Goal: Task Accomplishment & Management: Manage account settings

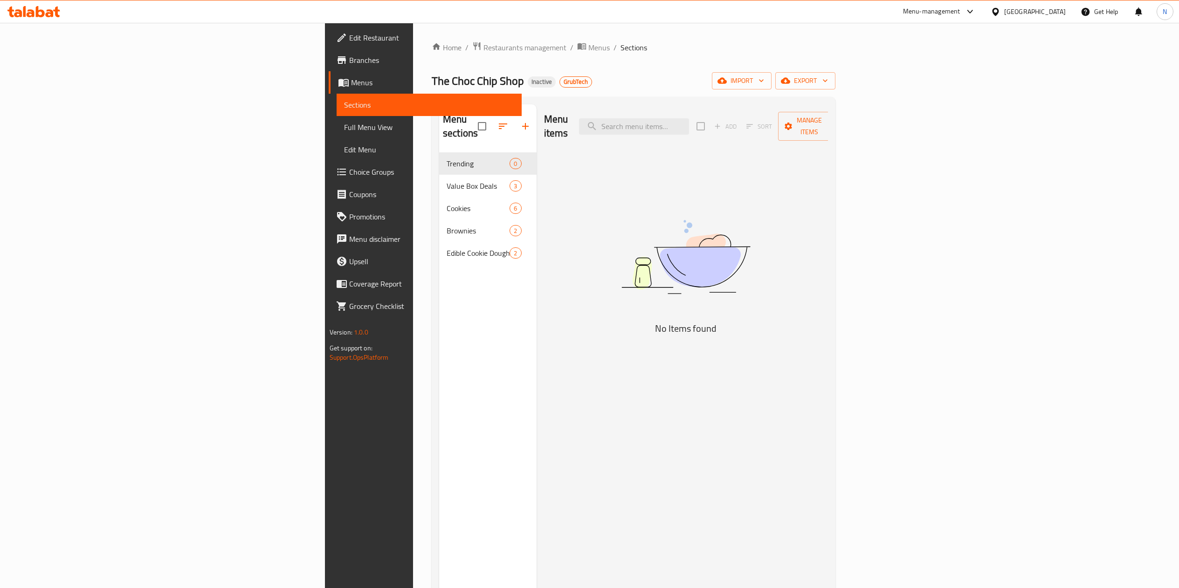
click at [483, 45] on span "Restaurants management" at bounding box center [524, 47] width 83 height 11
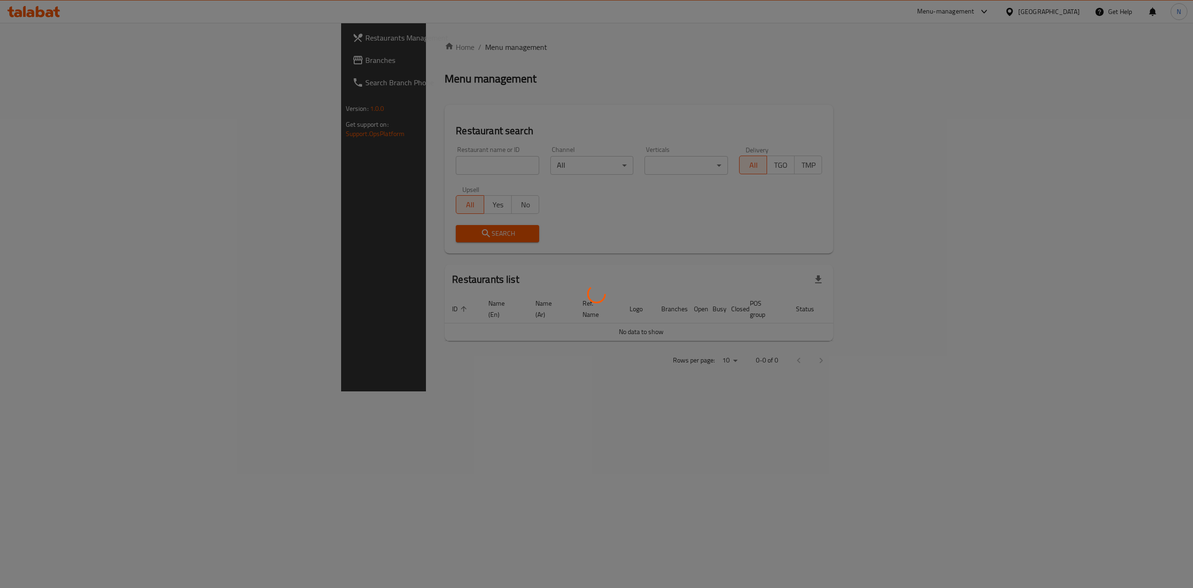
click at [84, 61] on div at bounding box center [596, 294] width 1193 height 588
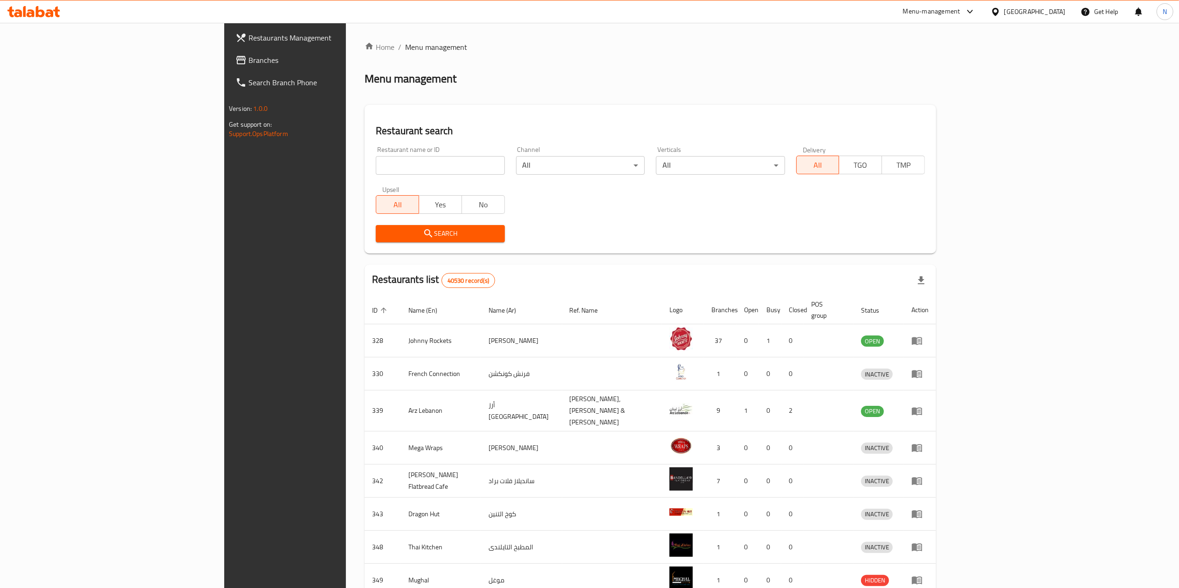
click at [228, 69] on link "Branches" at bounding box center [324, 60] width 193 height 22
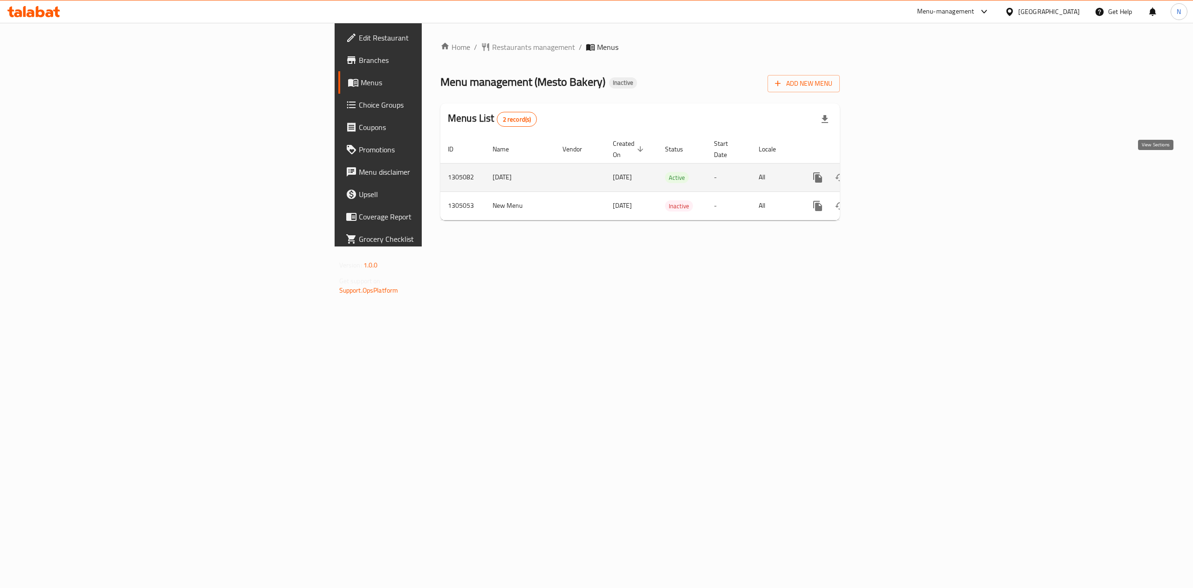
click at [896, 168] on link "enhanced table" at bounding box center [885, 177] width 22 height 22
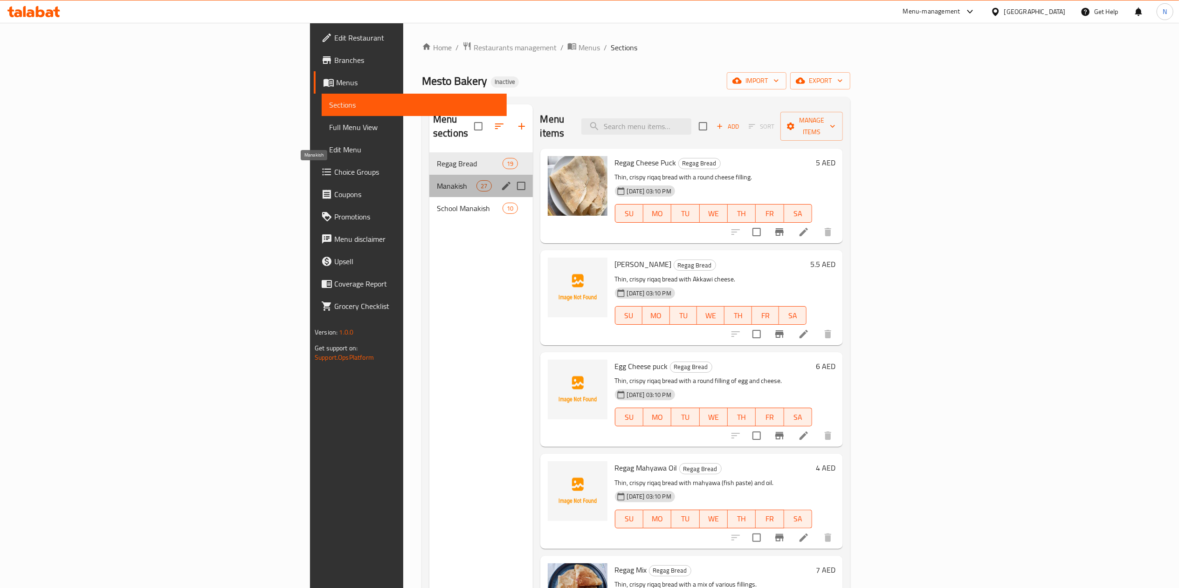
click at [437, 180] on span "Manakish" at bounding box center [457, 185] width 40 height 11
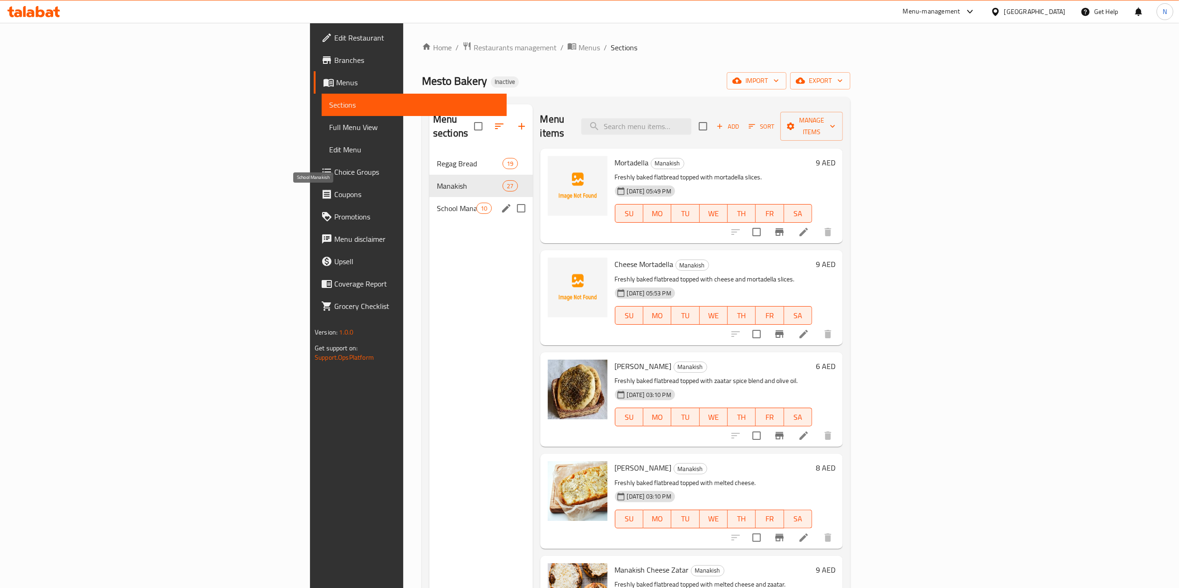
click at [437, 203] on span "School Manakish" at bounding box center [457, 208] width 40 height 11
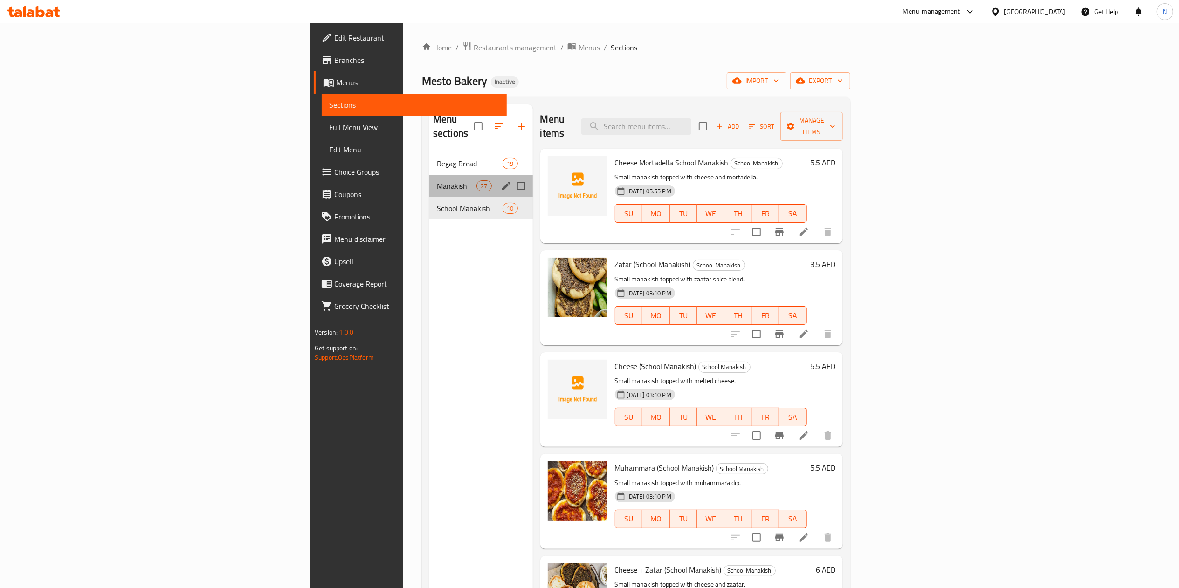
click at [429, 175] on div "Manakish 27" at bounding box center [480, 186] width 103 height 22
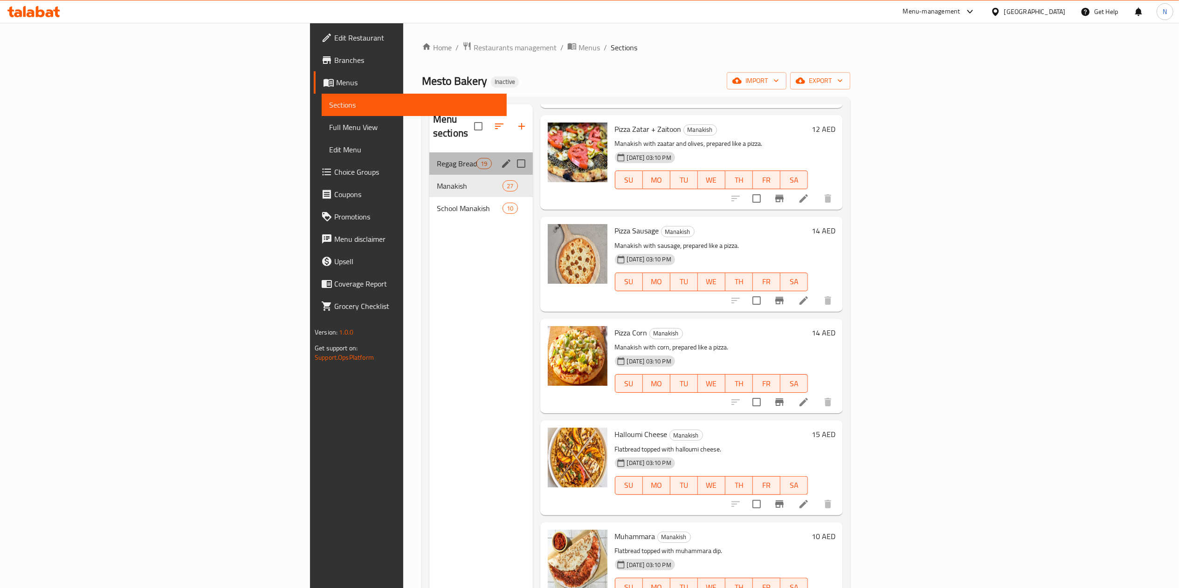
click at [429, 156] on div "Regag Bread 19" at bounding box center [480, 163] width 103 height 22
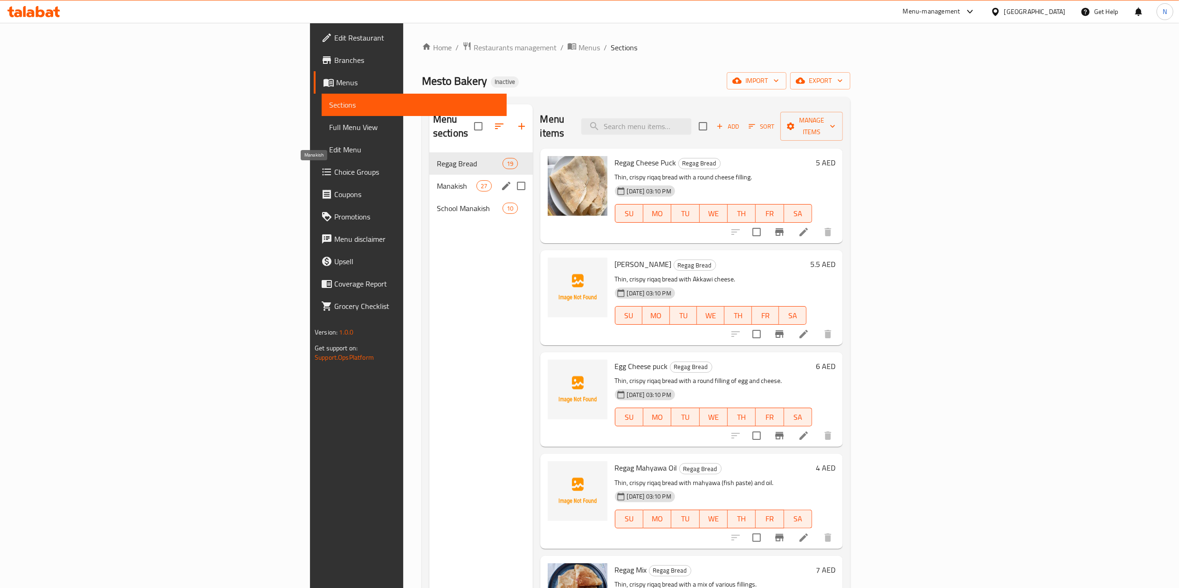
click at [437, 180] on span "Manakish" at bounding box center [457, 185] width 40 height 11
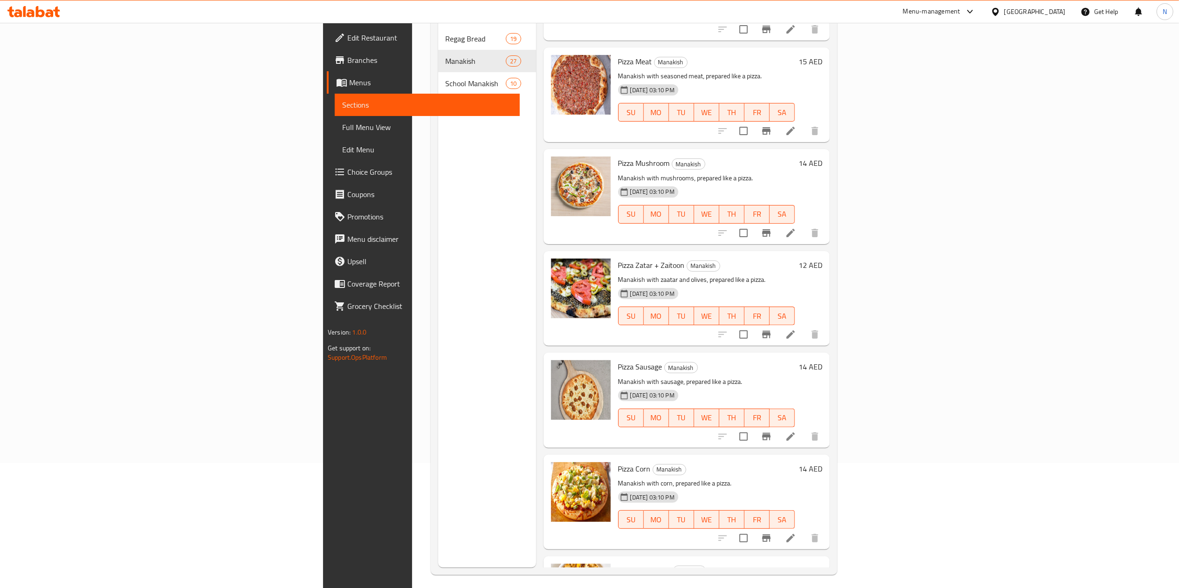
scroll to position [131, 0]
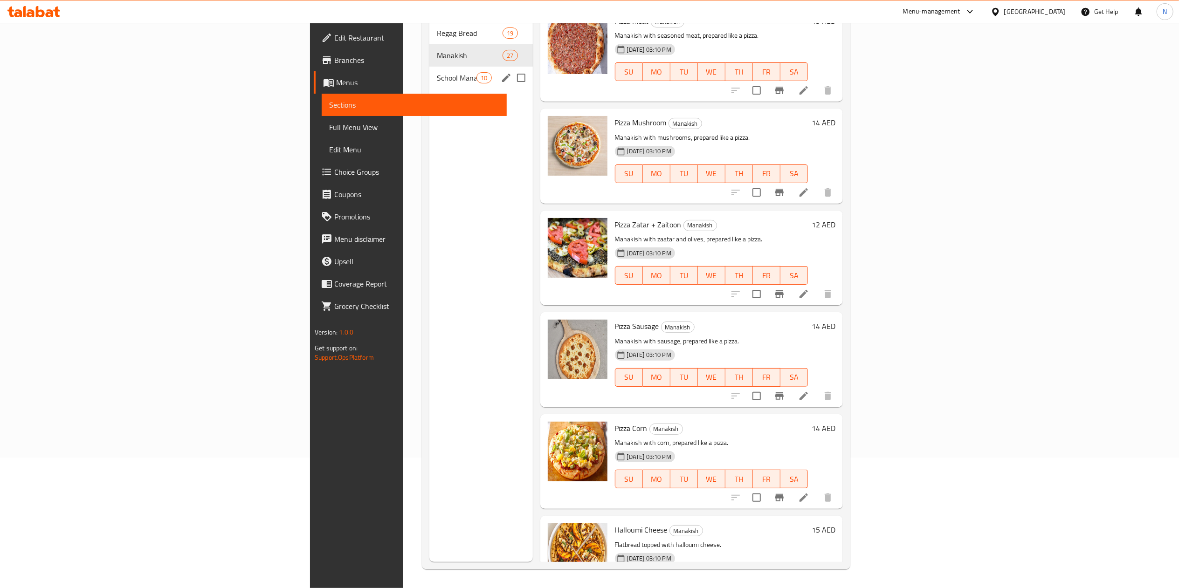
click at [437, 72] on span "School Manakish" at bounding box center [457, 77] width 40 height 11
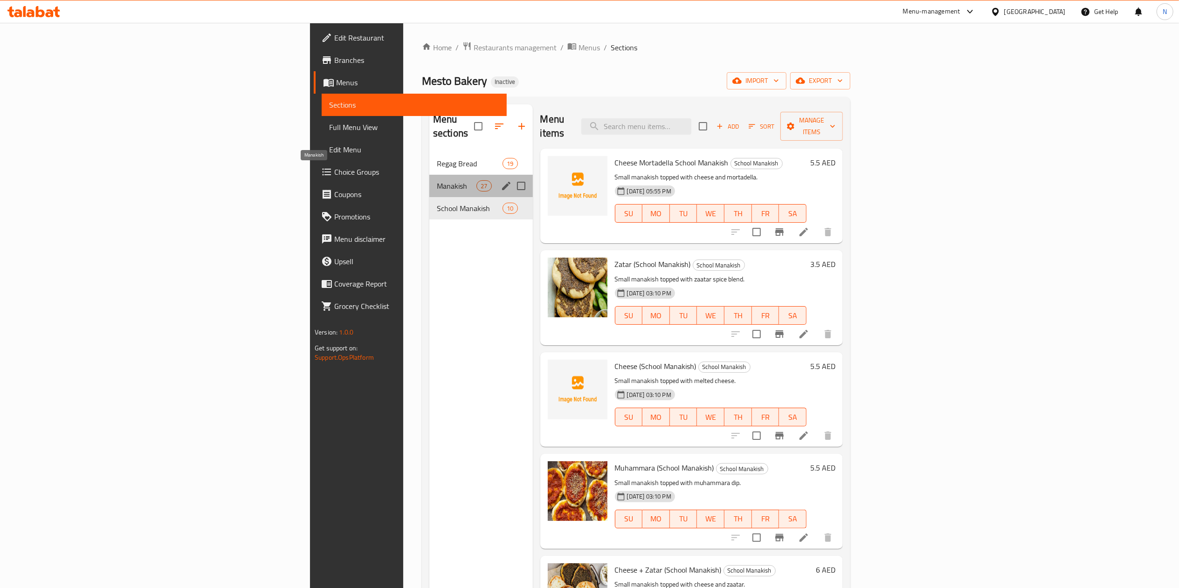
click at [437, 180] on span "Manakish" at bounding box center [457, 185] width 40 height 11
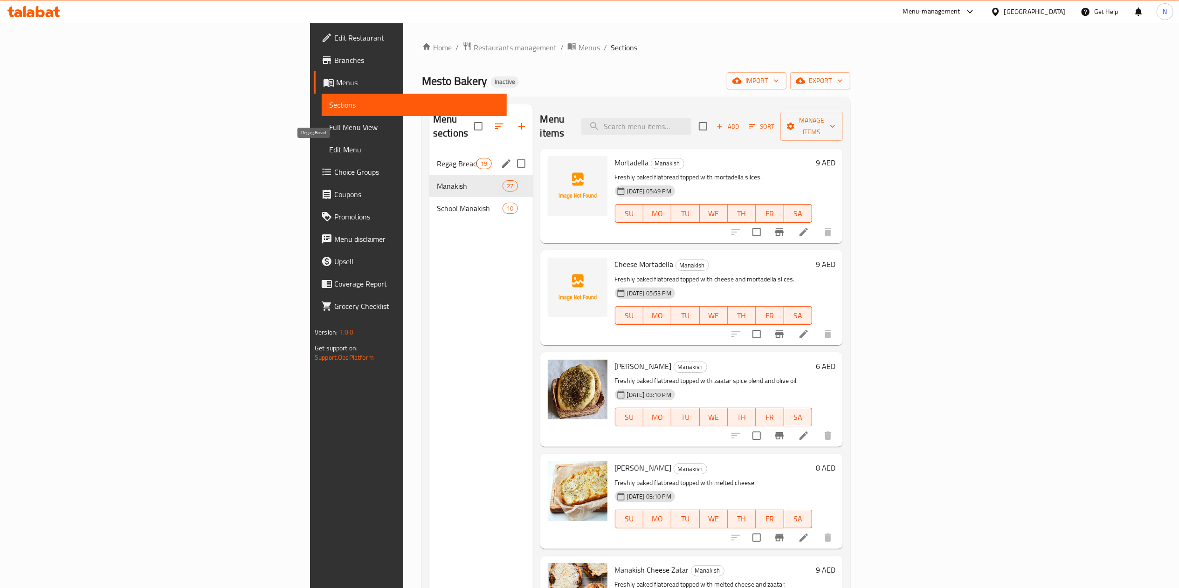
click at [437, 158] on span "Regag Bread" at bounding box center [457, 163] width 40 height 11
